Goal: Task Accomplishment & Management: Complete application form

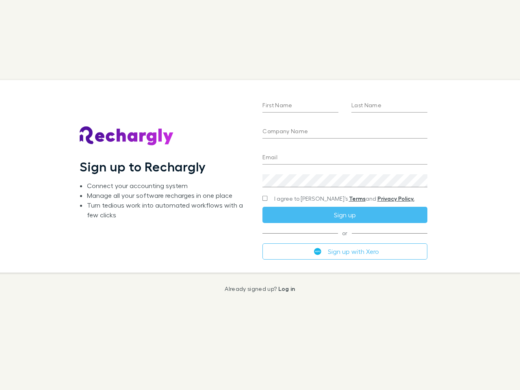
click at [260, 195] on div "First Name Last Name Company Name Email Create a password I agree to Rechargly’…" at bounding box center [345, 176] width 178 height 192
click at [300, 106] on input "First Name" at bounding box center [300, 106] width 76 height 13
click at [389, 106] on input "Last Name" at bounding box center [389, 106] width 76 height 13
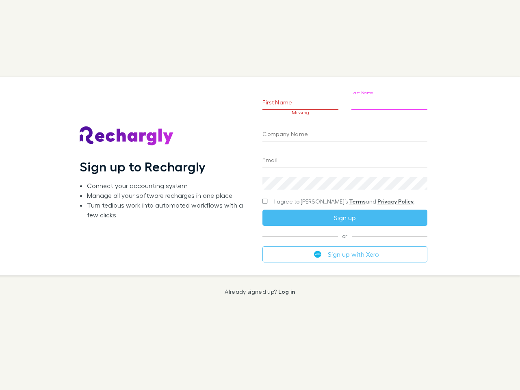
click at [344, 132] on input "Company Name" at bounding box center [344, 134] width 165 height 13
click at [344, 158] on input "Email" at bounding box center [344, 160] width 165 height 13
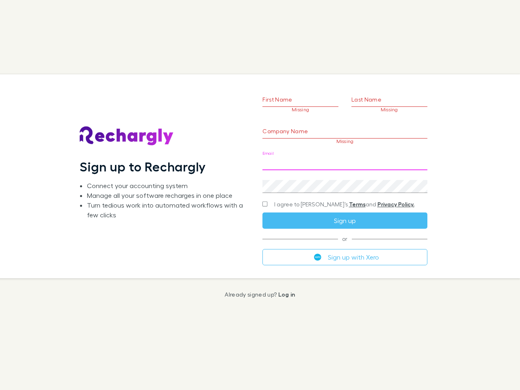
click at [344, 181] on div "Create a password" at bounding box center [344, 182] width 165 height 19
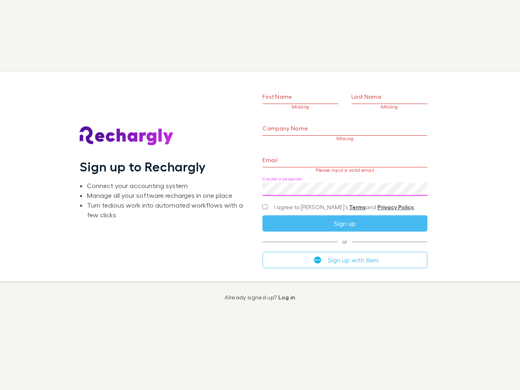
click at [329, 199] on form "First Name Missing Last Name Missing Company Name Missing Email Please input a …" at bounding box center [344, 166] width 165 height 203
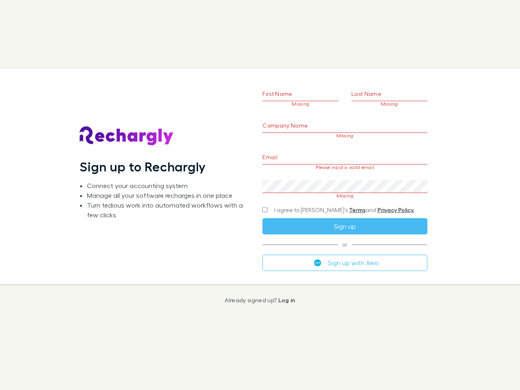
click at [344, 215] on div "I agree to [PERSON_NAME]’s Terms and Privacy Policy." at bounding box center [344, 210] width 165 height 10
click at [344, 251] on form "First Name Missing Last Name Missing Company Name Missing Email Please input a …" at bounding box center [344, 166] width 165 height 208
